Goal: Task Accomplishment & Management: Manage account settings

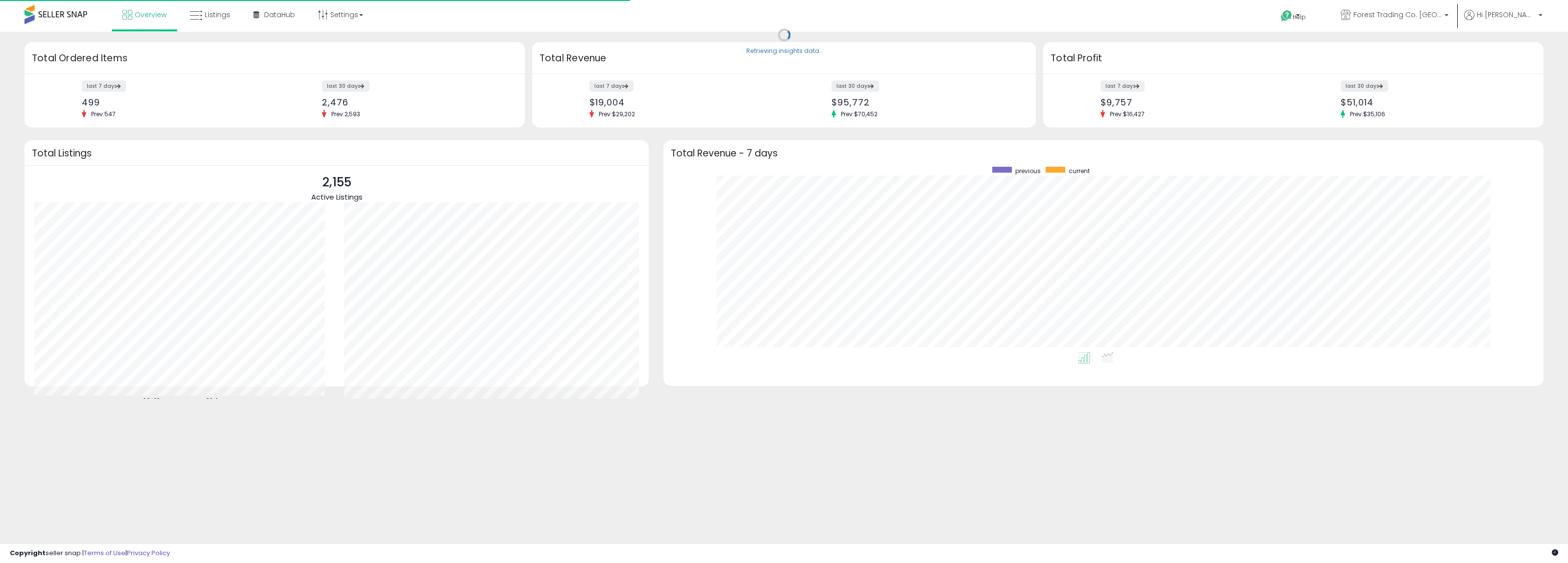
scroll to position [186, 860]
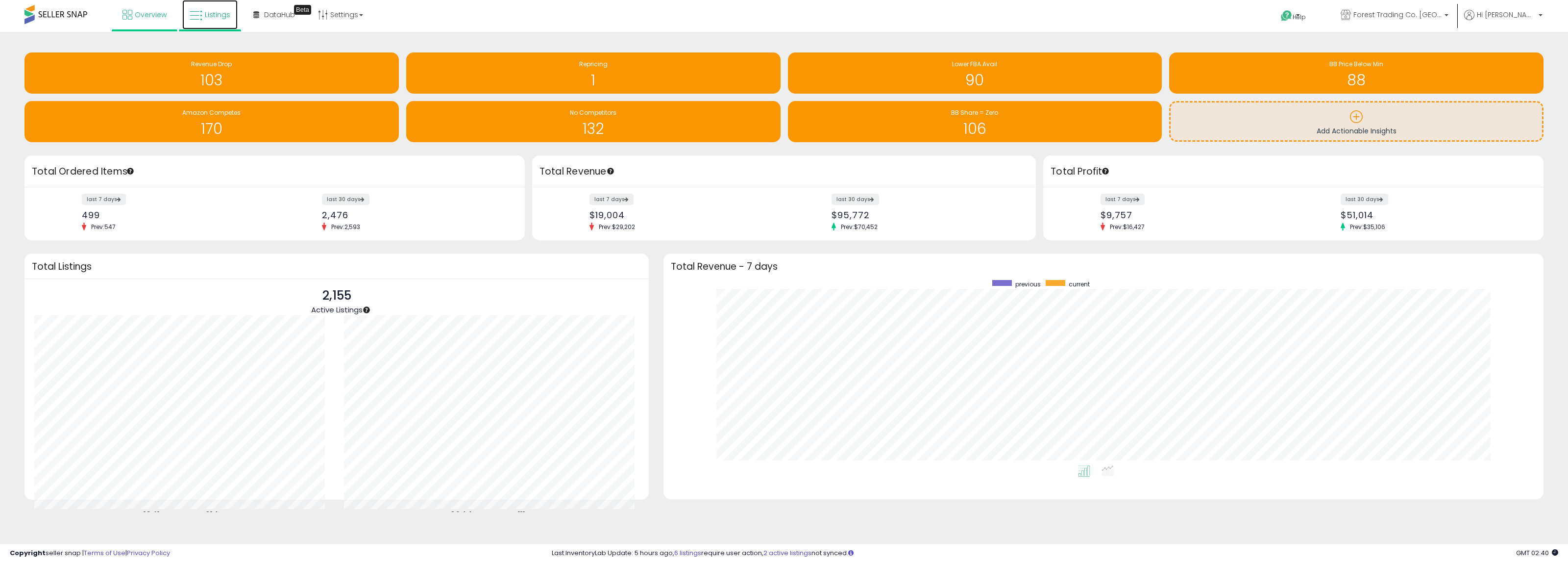
click at [207, 9] on link "Listings" at bounding box center [210, 14] width 56 height 30
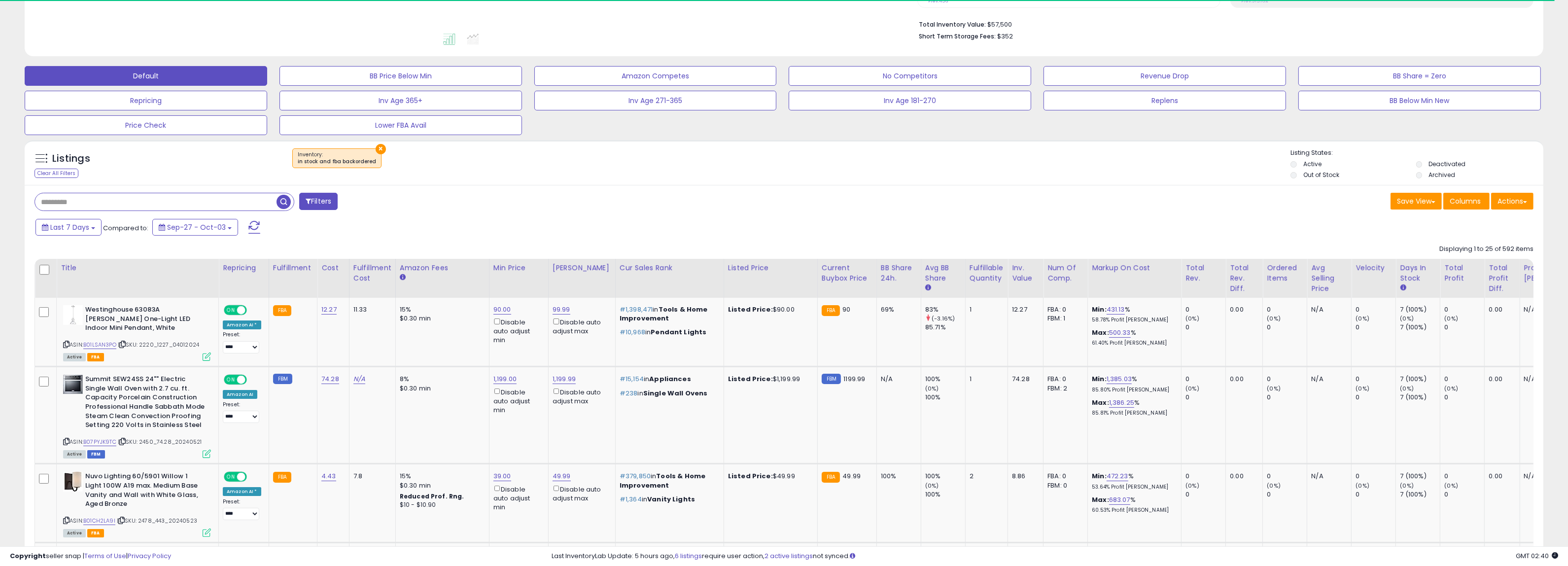
scroll to position [247, 0]
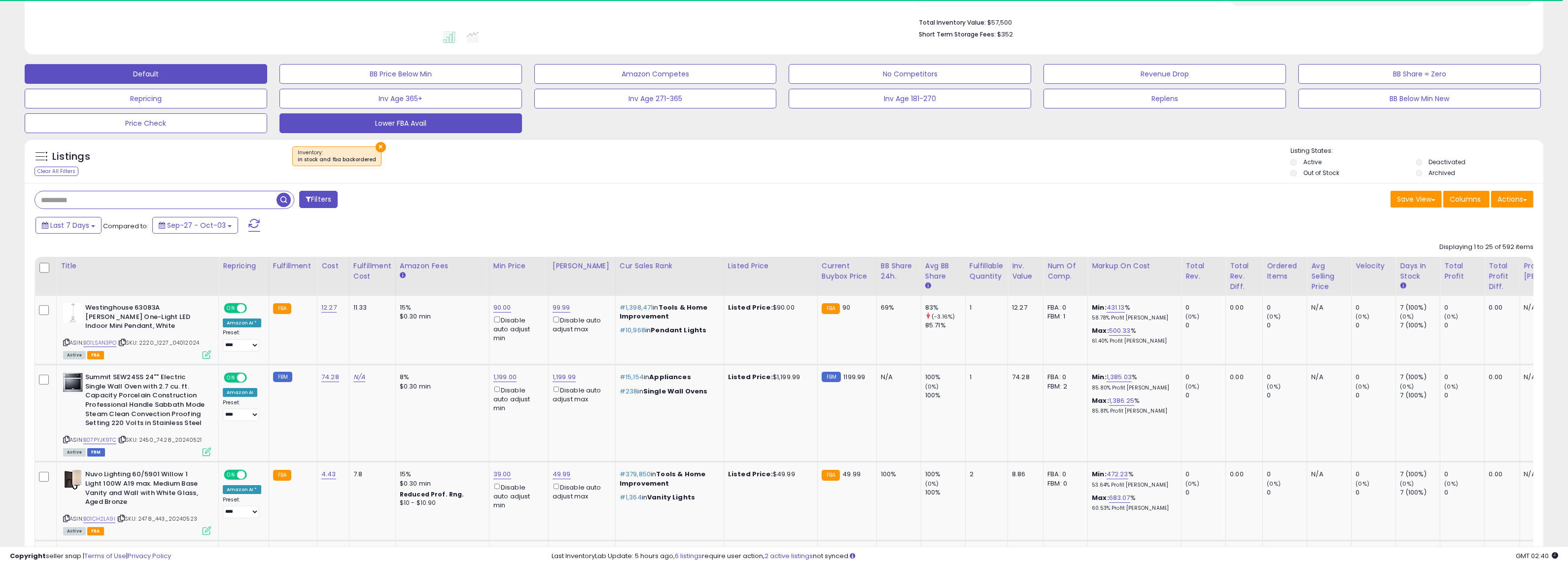
click at [452, 131] on button "Lower FBA Avail" at bounding box center [401, 123] width 243 height 19
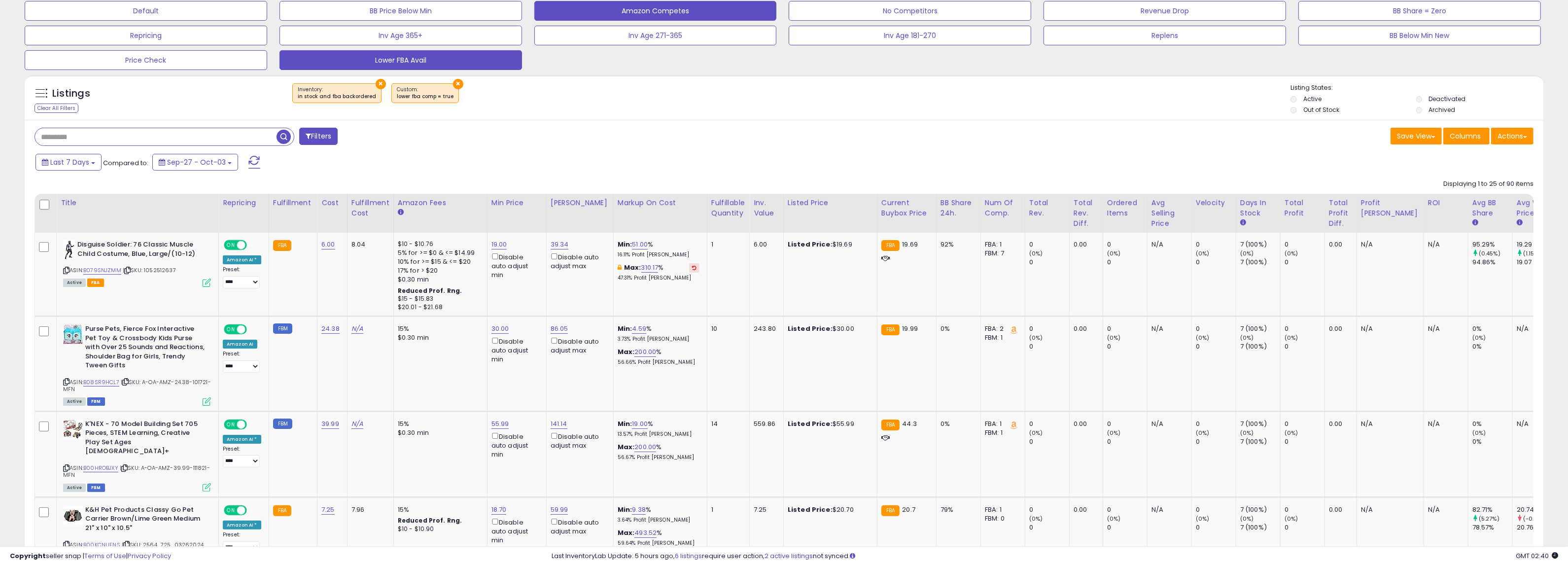
scroll to position [202, 884]
click at [73, 198] on div "Title" at bounding box center [137, 202] width 154 height 11
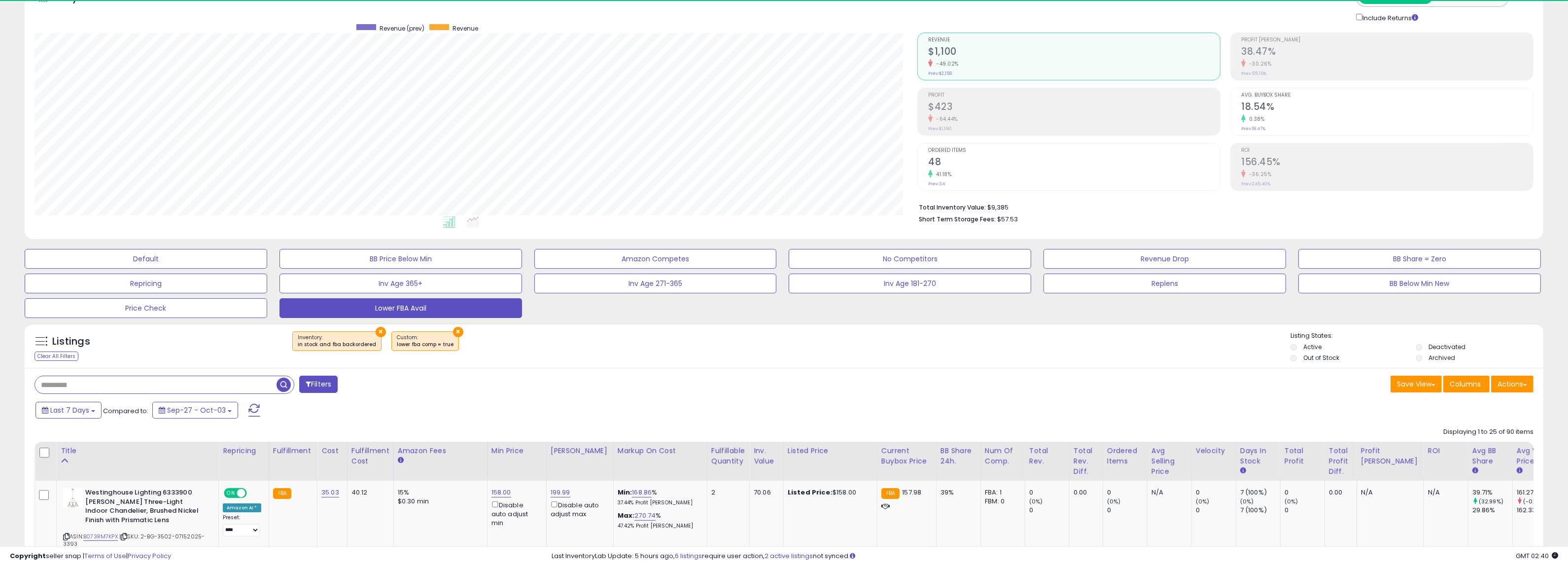
scroll to position [310, 0]
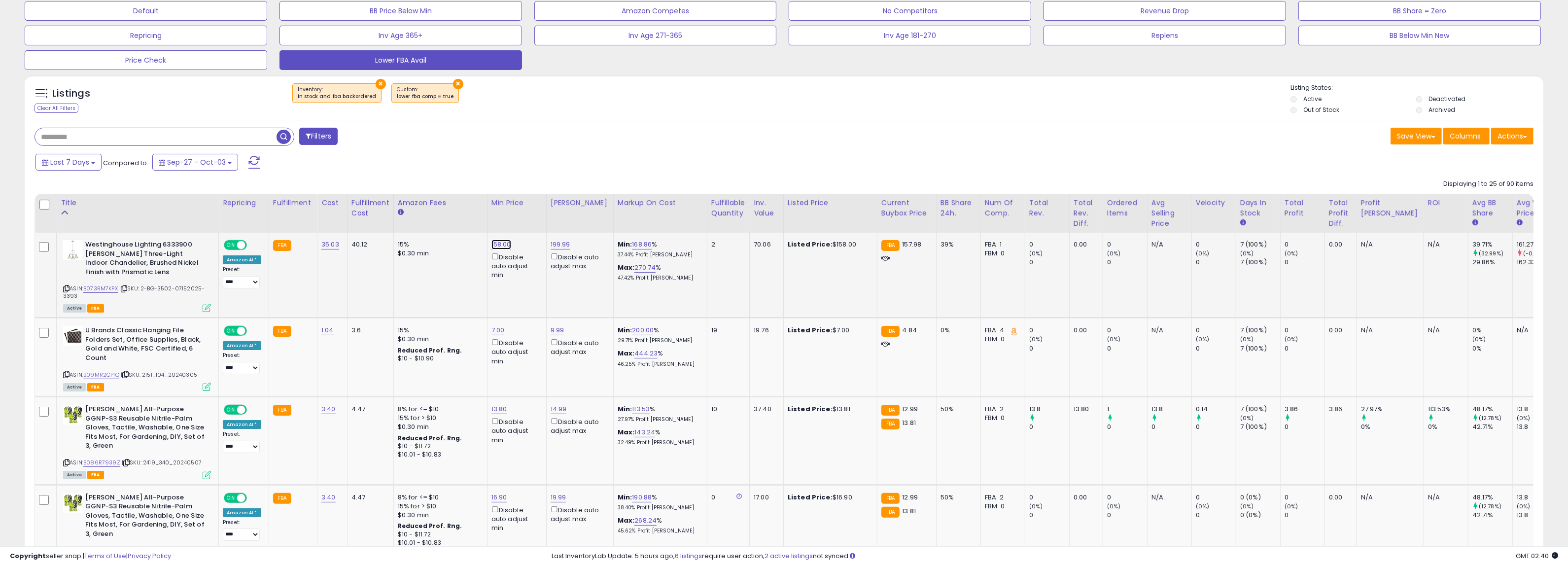
click at [495, 242] on link "158.00" at bounding box center [501, 245] width 19 height 10
click at [488, 201] on input "******" at bounding box center [469, 209] width 88 height 16
type input "***"
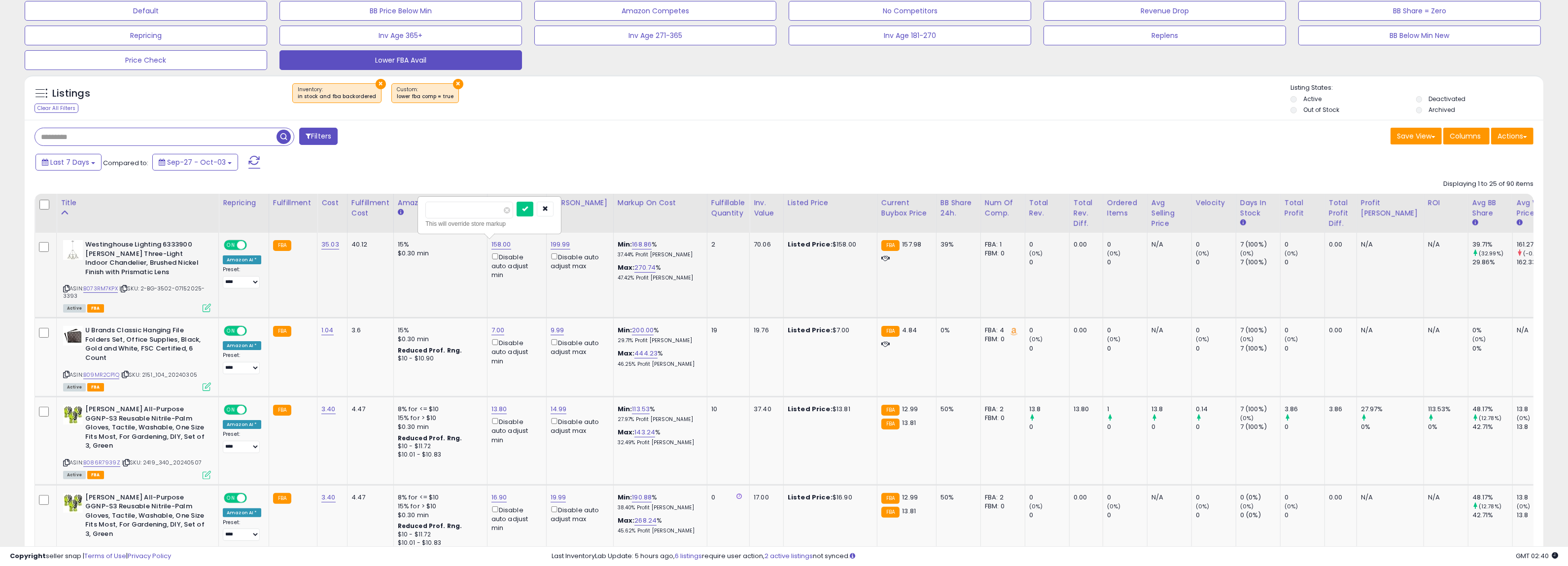
click button "submit" at bounding box center [525, 208] width 16 height 15
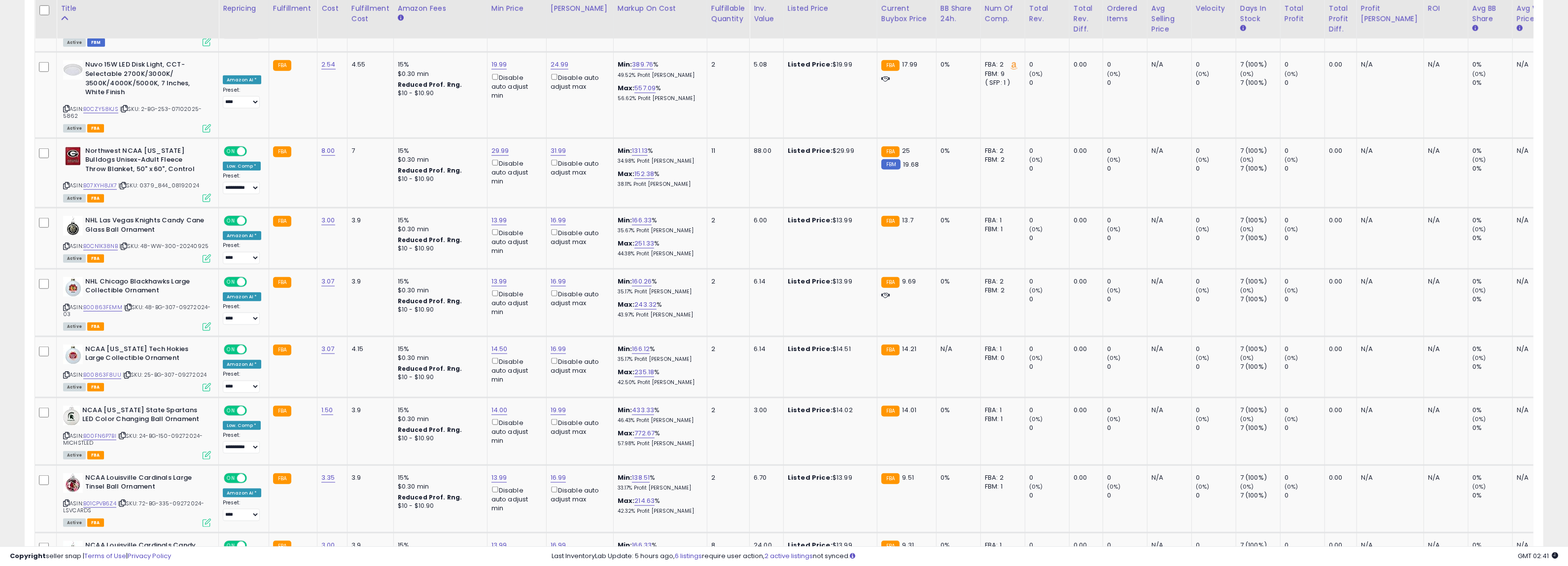
scroll to position [1923, 0]
